Goal: Task Accomplishment & Management: Use online tool/utility

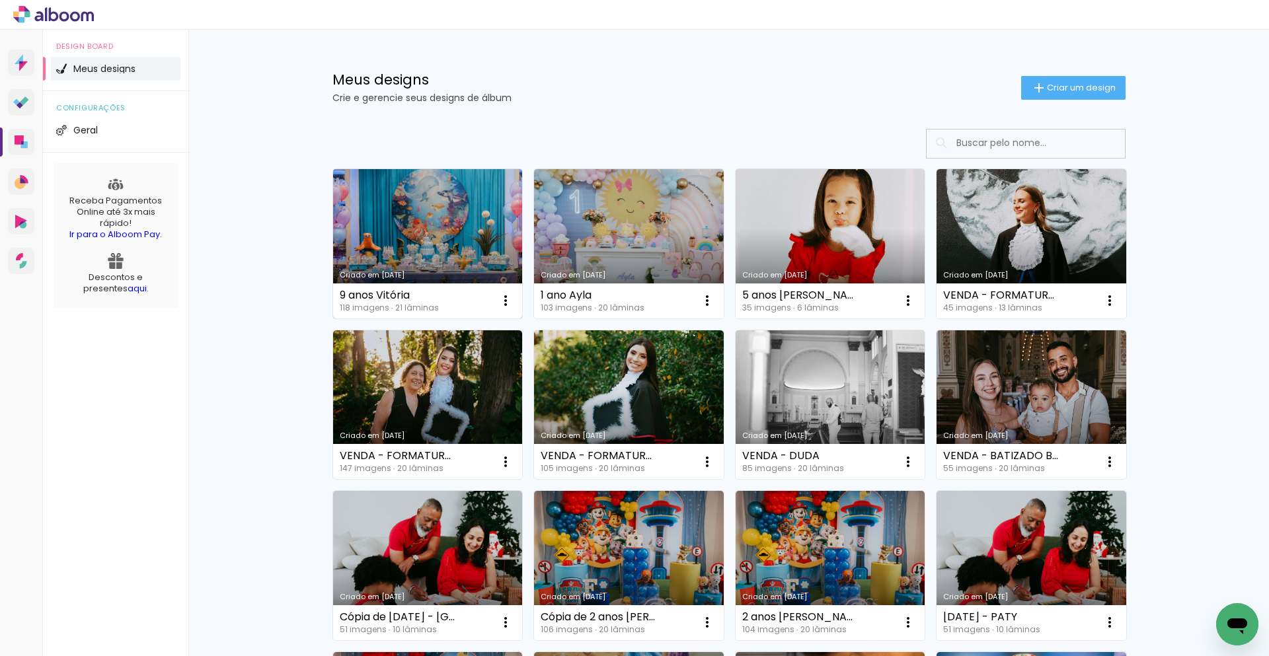
click at [479, 255] on link "Criado em [DATE]" at bounding box center [428, 243] width 190 height 149
